Goal: Task Accomplishment & Management: Use online tool/utility

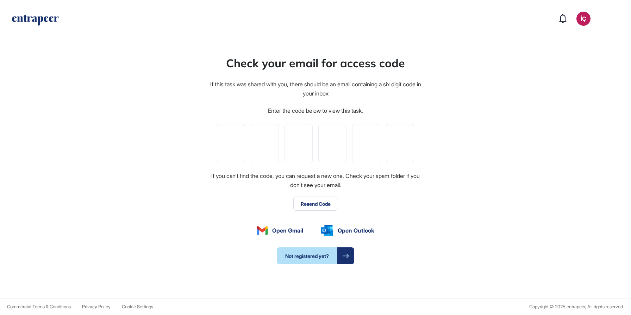
type input "*"
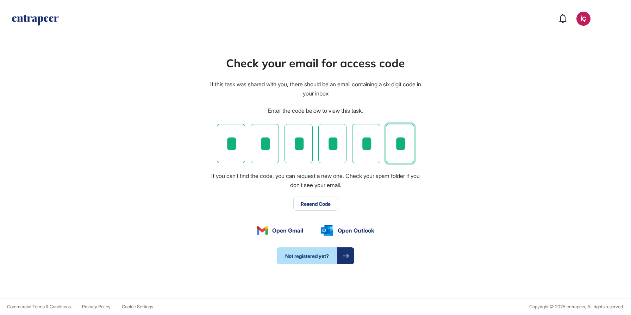
type input "*"
click at [315, 206] on button "Resend Code" at bounding box center [315, 203] width 45 height 14
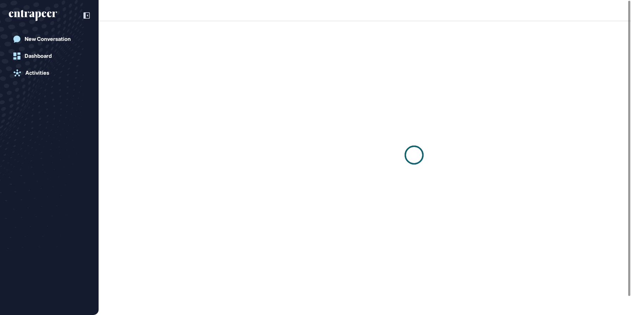
click at [291, 168] on div at bounding box center [414, 155] width 434 height 268
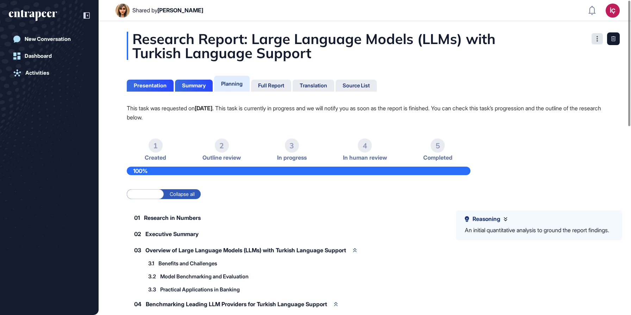
click at [596, 36] on icon at bounding box center [596, 39] width 1 height 6
click at [556, 47] on div "Pin Tag for Gameboard Build Partner Invest Acquire" at bounding box center [570, 57] width 65 height 23
click at [542, 47] on div "Pin Tag for Gameboard Build Partner Invest Acquire" at bounding box center [570, 57] width 65 height 23
click at [311, 84] on div "Translation" at bounding box center [313, 85] width 27 height 6
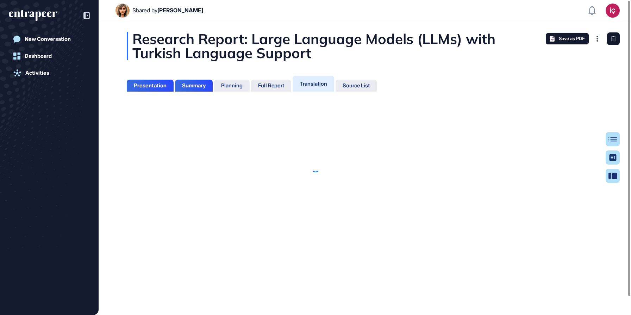
scroll to position [3, 0]
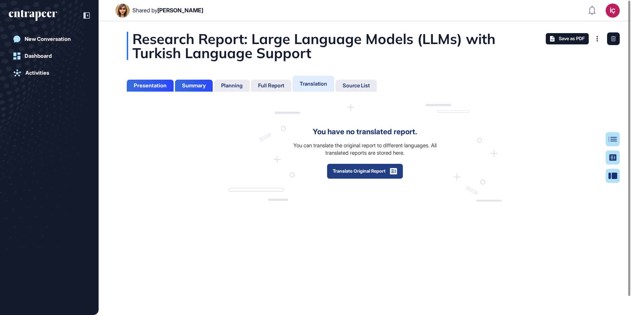
click at [363, 169] on button "Translate Original Report" at bounding box center [365, 170] width 76 height 15
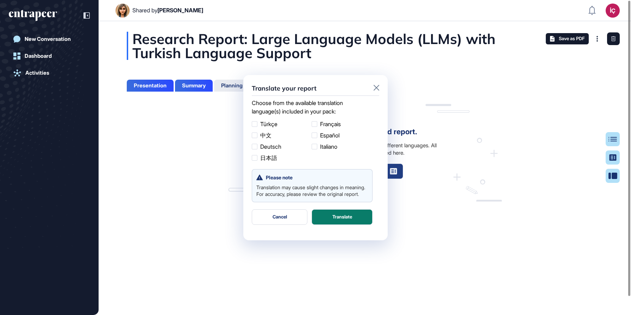
scroll to position [0, 0]
click at [260, 126] on label "Türkçe" at bounding box center [280, 124] width 57 height 8
click at [338, 223] on button "Translate" at bounding box center [342, 216] width 61 height 15
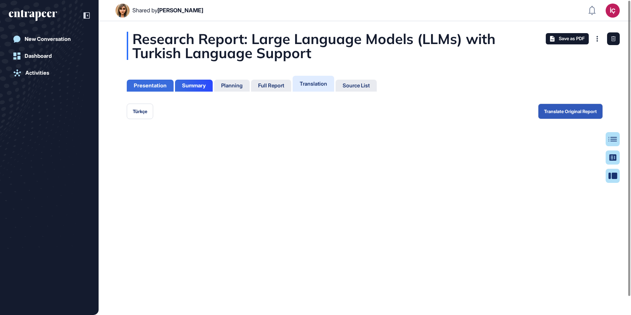
click at [162, 87] on div "Presentation" at bounding box center [150, 85] width 33 height 6
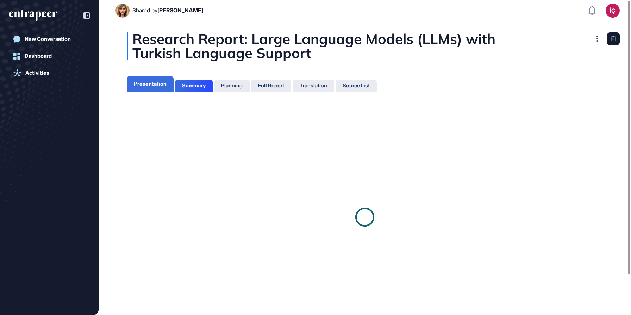
scroll to position [3, 0]
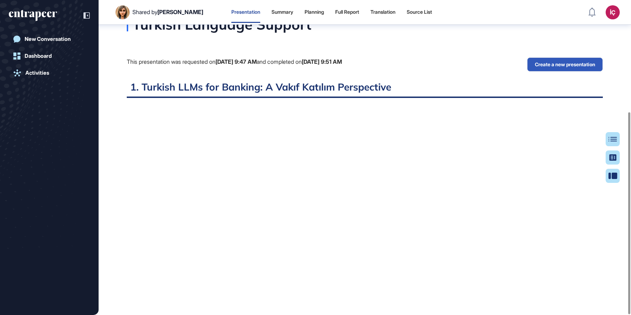
scroll to position [174, 0]
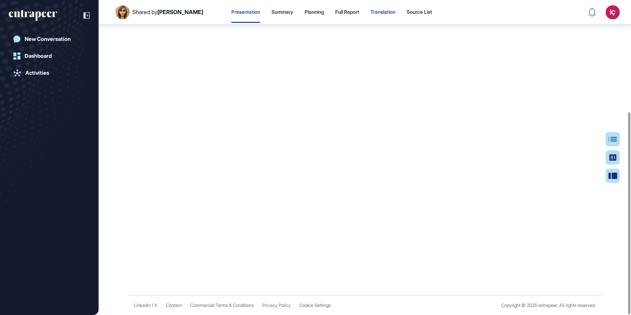
click at [371, 11] on div "Translation" at bounding box center [382, 12] width 25 height 6
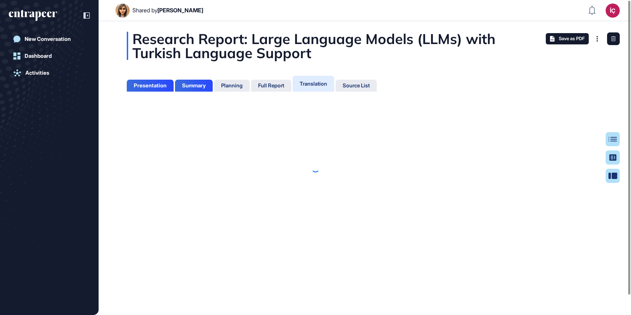
scroll to position [3, 0]
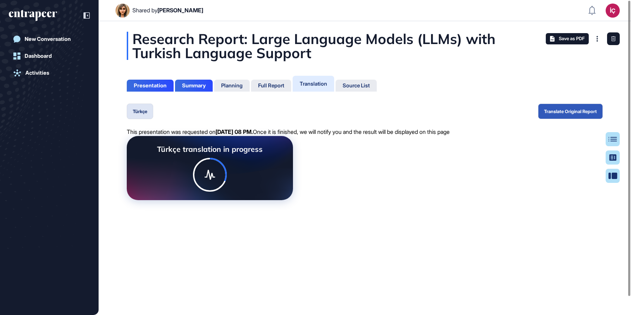
click at [213, 177] on icon at bounding box center [210, 175] width 11 height 10
click at [251, 91] on div "Planning" at bounding box center [271, 86] width 40 height 12
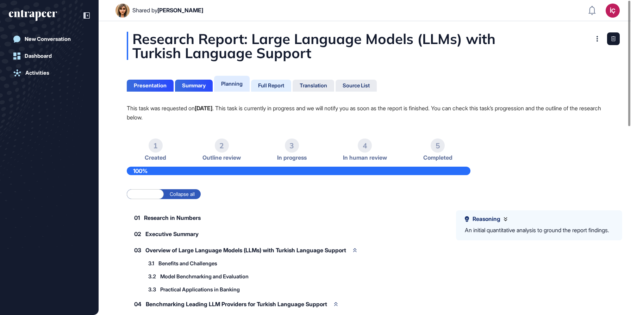
click at [293, 81] on div "Full Report" at bounding box center [314, 86] width 42 height 12
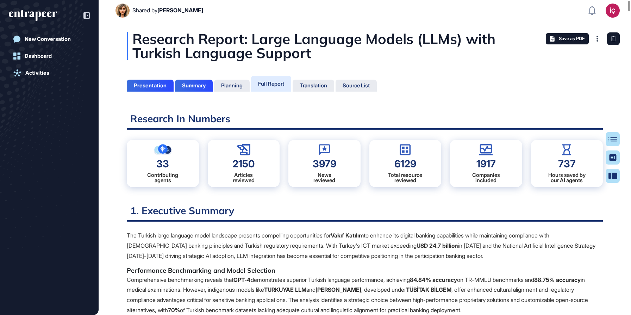
scroll to position [280, 2]
click at [597, 40] on icon at bounding box center [597, 39] width 2 height 6
click at [157, 88] on div "Presentation" at bounding box center [150, 85] width 33 height 6
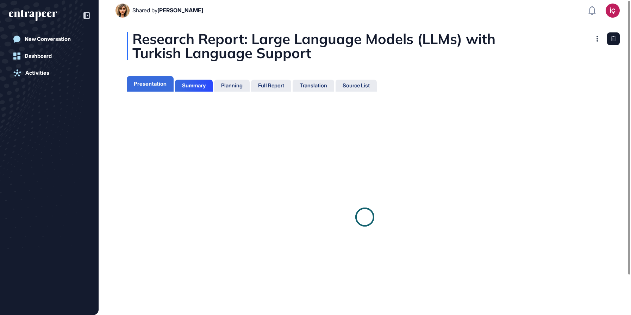
scroll to position [3, 0]
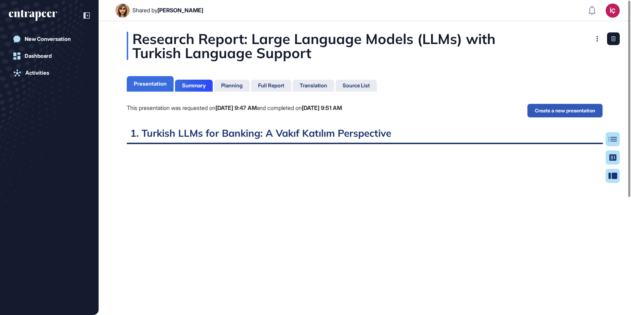
scroll to position [3, 0]
click at [184, 84] on div "Summary" at bounding box center [194, 85] width 24 height 6
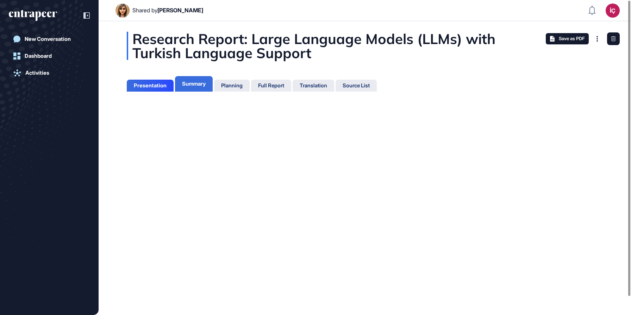
scroll to position [3, 0]
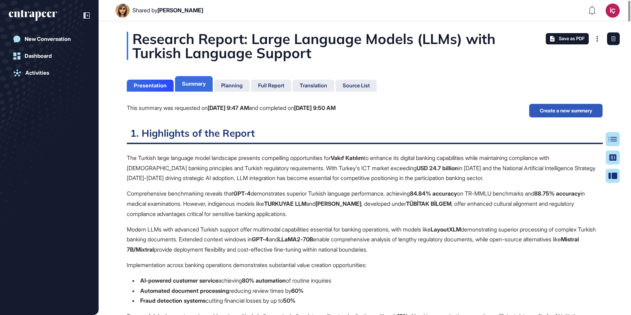
scroll to position [280, 2]
click at [278, 85] on div "Full Report" at bounding box center [271, 85] width 26 height 6
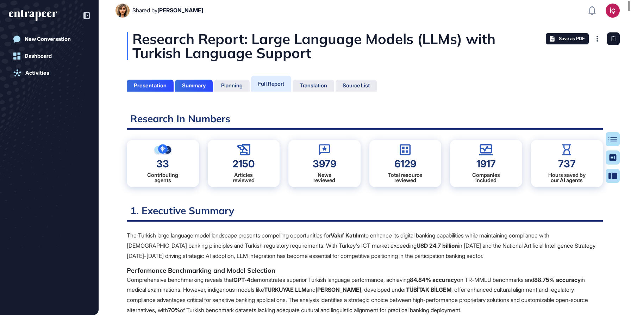
click at [156, 11] on div "Shared by [PERSON_NAME]" at bounding box center [167, 10] width 71 height 7
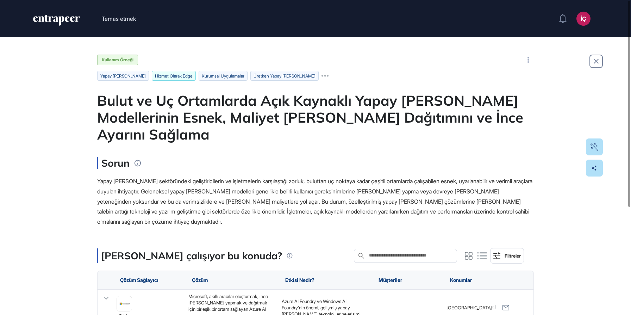
click at [155, 74] on font "Hizmet Olarak Edge" at bounding box center [174, 75] width 38 height 5
click at [202, 78] on font "kurumsal uygulamalar" at bounding box center [223, 75] width 43 height 5
click at [321, 75] on icon at bounding box center [324, 76] width 7 height 2
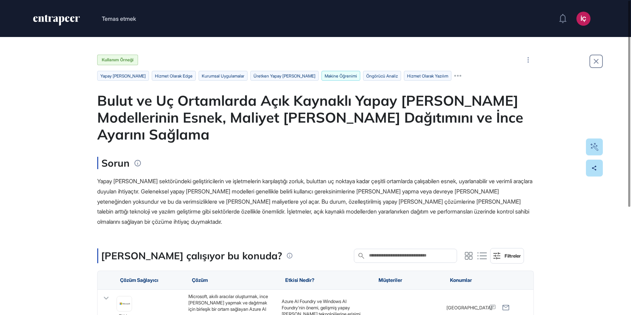
click at [325, 74] on font "makine öğrenimi" at bounding box center [341, 75] width 32 height 5
